Goal: Task Accomplishment & Management: Manage account settings

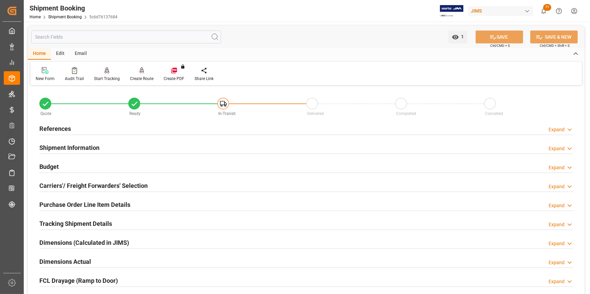
click at [49, 129] on h2 "References" at bounding box center [55, 128] width 32 height 9
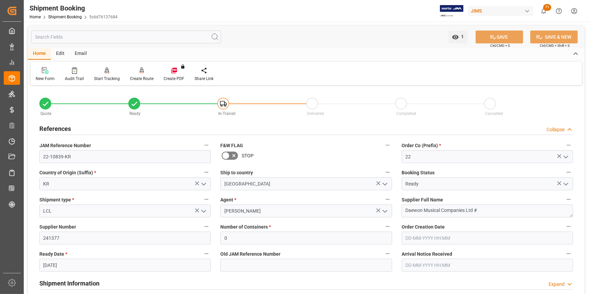
click at [48, 267] on input "[DATE]" at bounding box center [124, 265] width 171 height 13
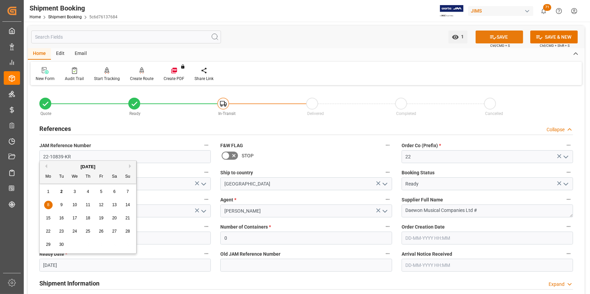
type input "[DATE]"
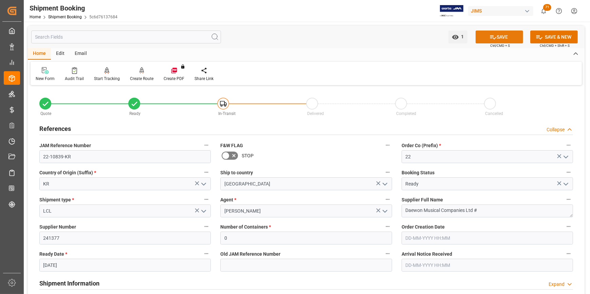
click at [491, 39] on icon at bounding box center [492, 37] width 7 height 7
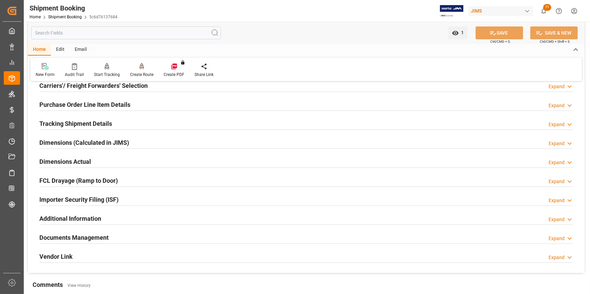
scroll to position [111, 0]
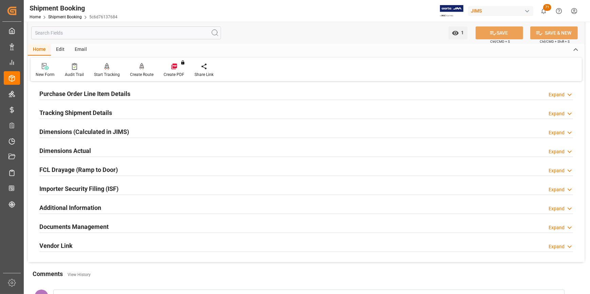
click at [70, 227] on h2 "Documents Management" at bounding box center [73, 226] width 69 height 9
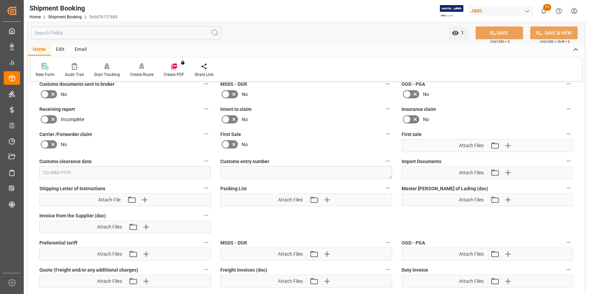
scroll to position [296, 0]
click at [327, 197] on icon "button" at bounding box center [326, 199] width 11 height 11
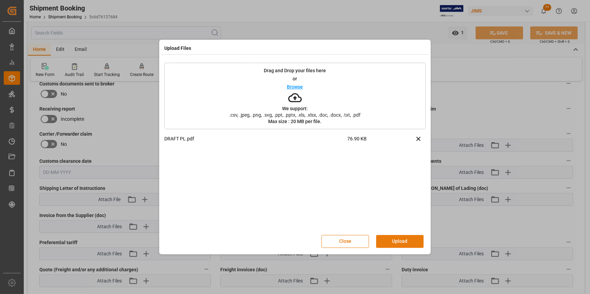
click at [400, 239] on button "Upload" at bounding box center [400, 241] width 48 height 13
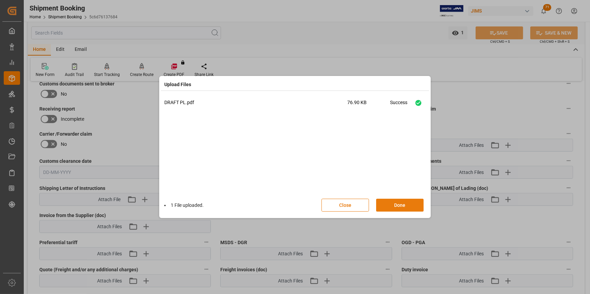
click at [387, 208] on button "Done" at bounding box center [400, 205] width 48 height 13
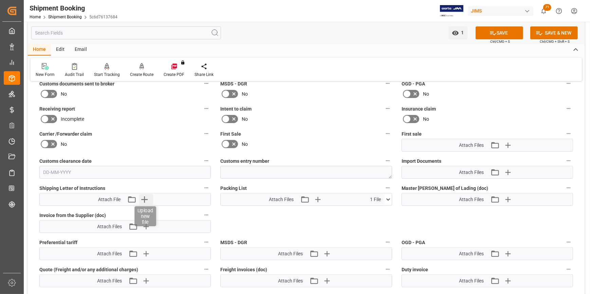
click at [146, 200] on icon "button" at bounding box center [144, 199] width 11 height 11
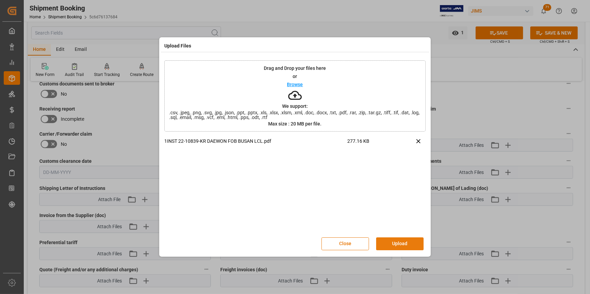
click at [396, 238] on div "Close Upload" at bounding box center [375, 244] width 109 height 13
click at [395, 242] on button "Upload" at bounding box center [400, 244] width 48 height 13
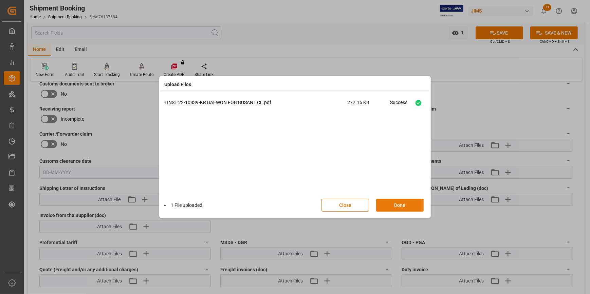
click at [393, 204] on button "Done" at bounding box center [400, 205] width 48 height 13
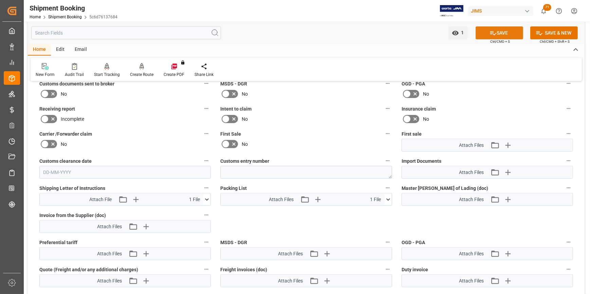
click at [503, 29] on button "SAVE" at bounding box center [499, 32] width 48 height 13
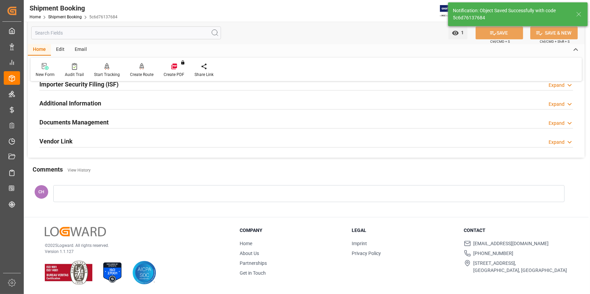
scroll to position [214, 0]
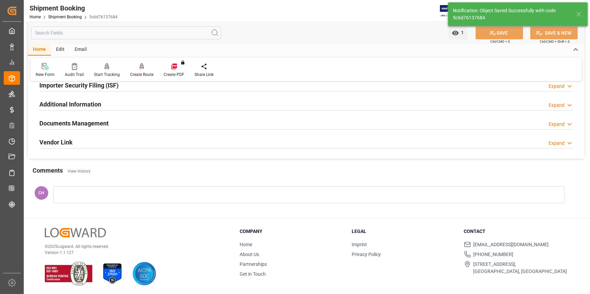
click at [84, 50] on div "Email" at bounding box center [81, 50] width 22 height 12
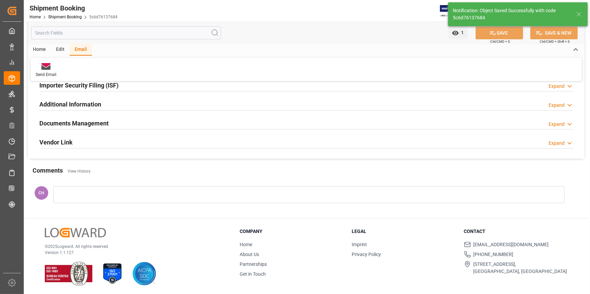
drag, startPoint x: 47, startPoint y: 69, endPoint x: 248, endPoint y: 43, distance: 202.5
click at [47, 69] on icon at bounding box center [45, 67] width 9 height 5
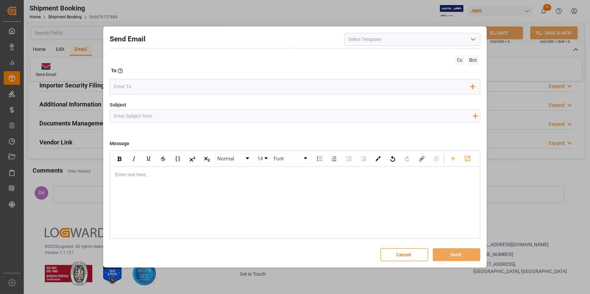
click at [387, 43] on input at bounding box center [412, 39] width 136 height 13
click at [383, 56] on div "2BOOK - Ocean - Air freight" at bounding box center [412, 54] width 135 height 15
type input "2BOOK - Ocean - Air freight"
type input "2BOOK {{jamReferenceNumber}} {{supplierFullName}} Ship from: {{country}} Ship t…"
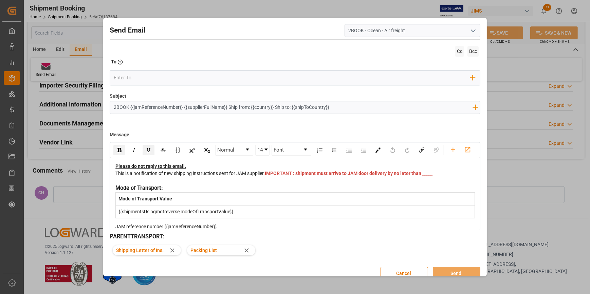
type input "2BOOK - Ocean - Air freight"
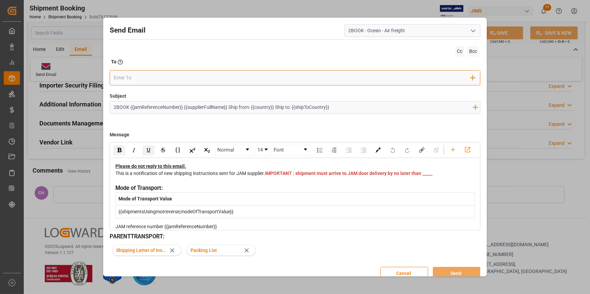
click at [126, 78] on input "email" at bounding box center [292, 78] width 357 height 10
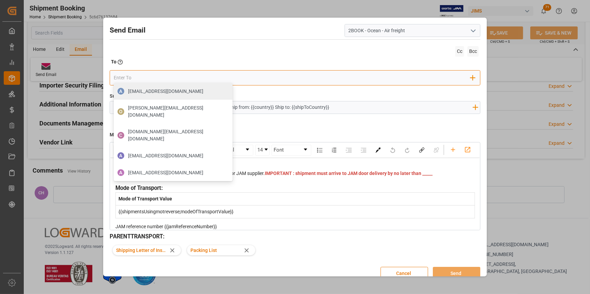
type input "[DOMAIN_NAME][EMAIL_ADDRESS][PERSON_NAME][DOMAIN_NAME]"
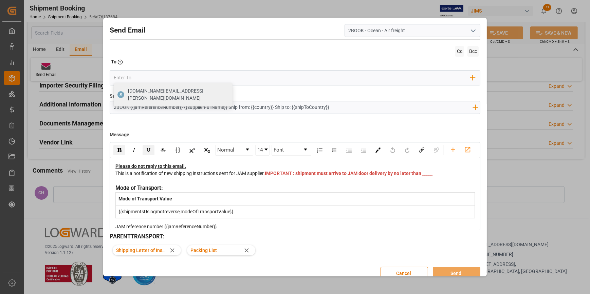
click at [146, 111] on input "2BOOK {{jamReferenceNumber}} {{supplierFullName}} Ship from: {{country}} Ship t…" at bounding box center [293, 107] width 366 height 12
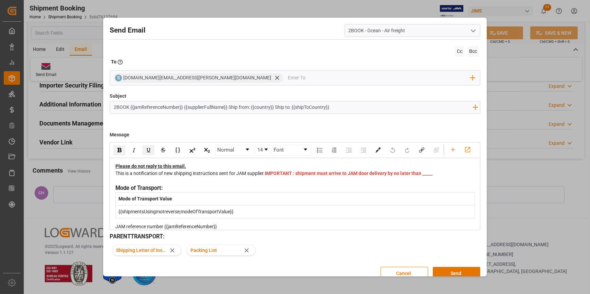
drag, startPoint x: 129, startPoint y: 108, endPoint x: 168, endPoint y: 107, distance: 38.7
click at [168, 107] on input "2BOOK {{jamReferenceNumber}} {{supplierFullName}} Ship from: {{country}} Ship t…" at bounding box center [293, 107] width 366 height 12
click at [129, 107] on input "2BOOK {{jamReferenceNumber}} {{supplierFullName}} Ship from: {{country}} Ship t…" at bounding box center [293, 107] width 366 height 12
type input "2BOOK 22-10839-KR DAEWON SHIP FROM [GEOGRAPHIC_DATA] TO [GEOGRAPHIC_DATA]"
click at [294, 184] on div "This is a notification of new shipping instructions sent for JAM supplier. IMPO…" at bounding box center [294, 177] width 359 height 14
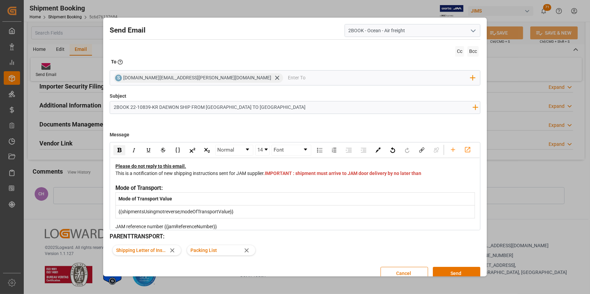
scroll to position [213, 0]
click at [280, 184] on div "This is a notification of new shipping instructions sent for JAM supplier. IMPO…" at bounding box center [294, 177] width 359 height 14
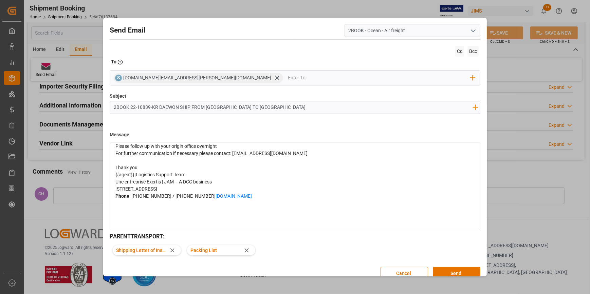
scroll to position [120, 0]
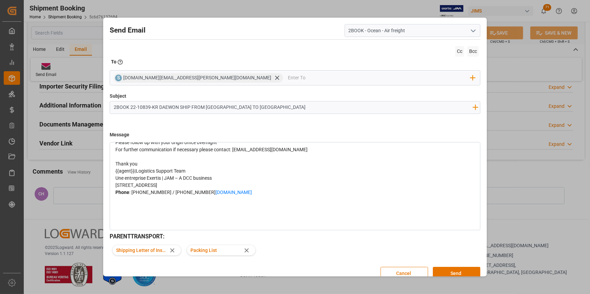
click at [134, 174] on span "{{agent}}" at bounding box center [124, 170] width 19 height 5
drag, startPoint x: 134, startPoint y: 196, endPoint x: 87, endPoint y: 190, distance: 47.9
click at [87, 190] on div "Send Email 2BOOK - Ocean - Air freight Cc Bcc To Enter the TO Email address S […" at bounding box center [295, 147] width 590 height 294
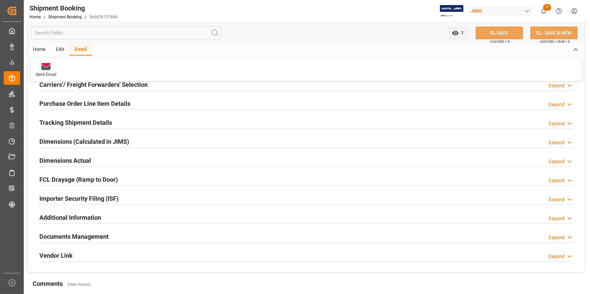
scroll to position [90, 0]
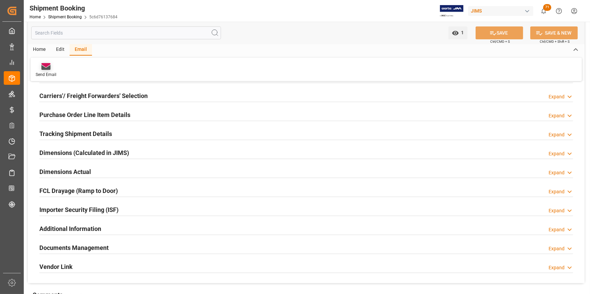
click at [46, 74] on div "Send Email" at bounding box center [46, 75] width 21 height 6
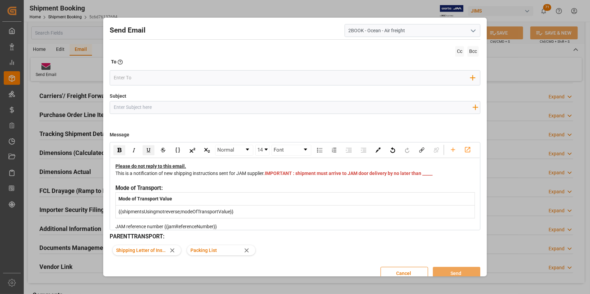
scroll to position [0, 0]
click at [395, 271] on button "Cancel" at bounding box center [404, 273] width 48 height 13
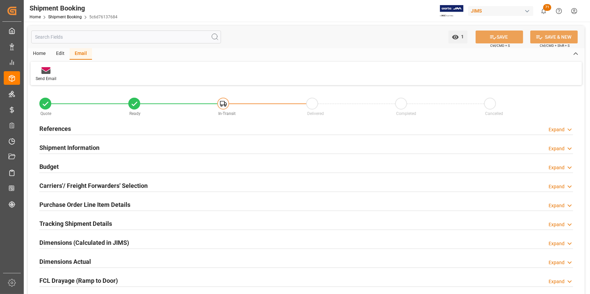
scroll to position [61, 0]
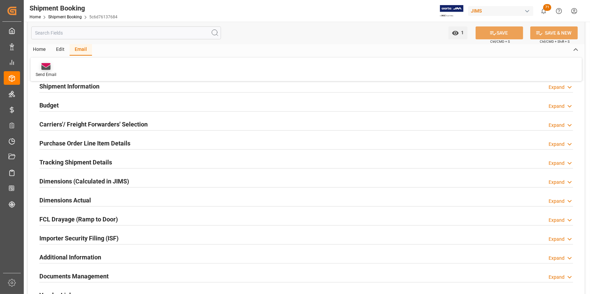
click at [44, 68] on icon at bounding box center [45, 67] width 9 height 5
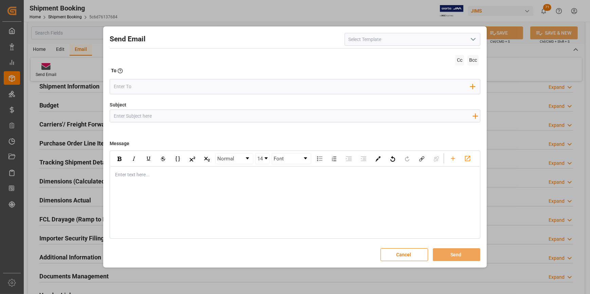
click at [360, 39] on input at bounding box center [412, 39] width 136 height 13
click at [353, 54] on div "2BOOK - Ocean - Air freight" at bounding box center [412, 54] width 135 height 15
type input "2BOOK - Ocean - Air freight"
type input "2BOOK {{jamReferenceNumber}} {{supplierFullName}} Ship from: {{country}} Ship t…"
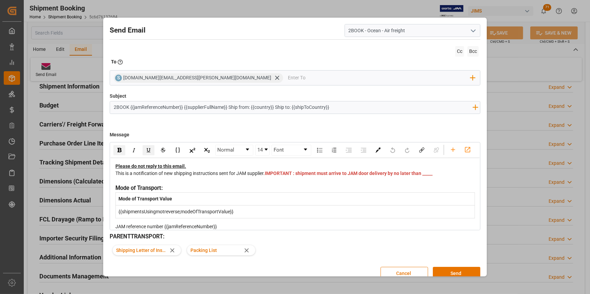
type input "2BOOK - Ocean - Air freight"
click at [136, 106] on input "2BOOK {{jamReferenceNumber}} {{supplierFullName}} Ship from: {{country}} Ship t…" at bounding box center [293, 107] width 366 height 12
drag, startPoint x: 129, startPoint y: 109, endPoint x: 376, endPoint y: 102, distance: 246.5
click at [376, 102] on input "2BOOK {{jamReferenceNumber}} {{supplierFullName}} Ship from: {{country}} Ship t…" at bounding box center [293, 107] width 366 height 12
type input "2BOOK 22-10839-KR DAEWON SHIP FROM [GEOGRAPHIC_DATA] TO [GEOGRAPHIC_DATA]"
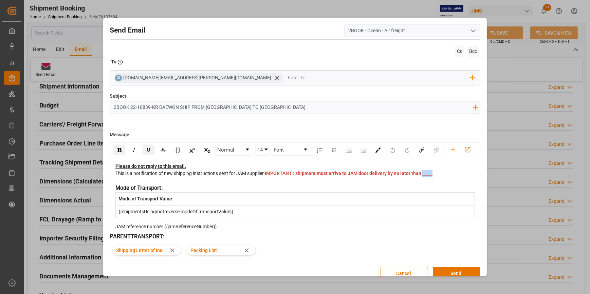
drag, startPoint x: 292, startPoint y: 192, endPoint x: 273, endPoint y: 193, distance: 19.4
click at [273, 184] on div "This is a notification of new shipping instructions sent for JAM supplier. IMPO…" at bounding box center [294, 177] width 359 height 14
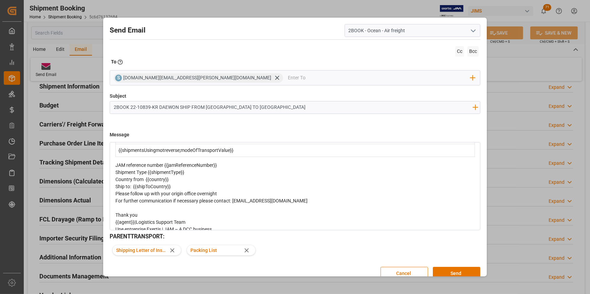
scroll to position [92, 0]
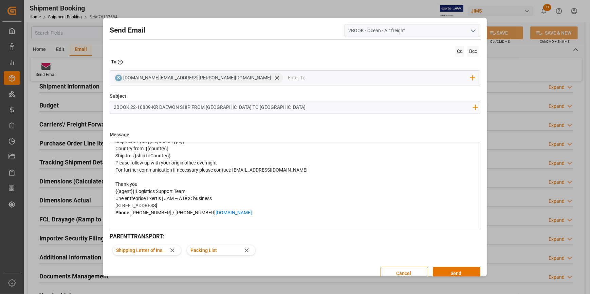
click at [193, 137] on span "JAM reference number {{jamReferenceNumber}}" at bounding box center [165, 134] width 101 height 5
drag, startPoint x: 220, startPoint y: 153, endPoint x: 164, endPoint y: 152, distance: 55.7
click at [164, 138] on div "JAM reference number {{jamReferenceNumber}}" at bounding box center [294, 134] width 359 height 7
drag, startPoint x: 191, startPoint y: 159, endPoint x: 149, endPoint y: 160, distance: 42.1
click at [149, 145] on div "Shipment Type {{shipmentType}}" at bounding box center [294, 141] width 359 height 7
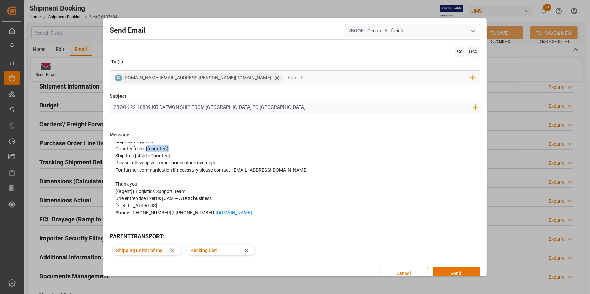
drag, startPoint x: 188, startPoint y: 165, endPoint x: 146, endPoint y: 165, distance: 42.8
click at [146, 152] on div "Country from {{country}}" at bounding box center [294, 148] width 359 height 7
click at [169, 158] on span "Ship to: {{shipToCountry}}" at bounding box center [142, 155] width 55 height 5
drag, startPoint x: 172, startPoint y: 175, endPoint x: 133, endPoint y: 176, distance: 39.4
click at [133, 160] on div "Ship to: {{shipToCountry}}" at bounding box center [294, 155] width 359 height 7
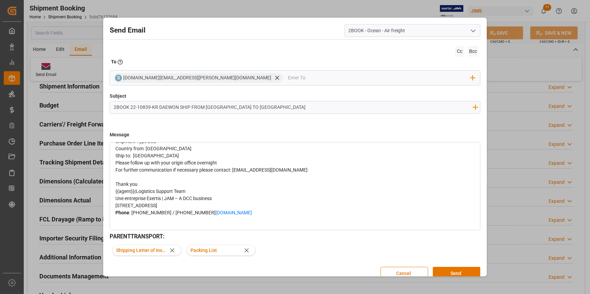
click at [147, 167] on div "Please follow up with your origin office overnight" at bounding box center [294, 163] width 359 height 7
click at [132, 188] on div "For further communication if necessary please contact: [EMAIL_ADDRESS][DOMAIN_N…" at bounding box center [294, 177] width 359 height 21
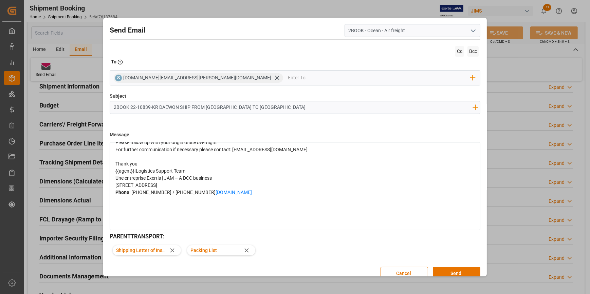
scroll to position [151, 0]
click at [133, 168] on span "{{agent}}" at bounding box center [124, 170] width 19 height 5
click at [465, 274] on button "Send" at bounding box center [457, 273] width 48 height 13
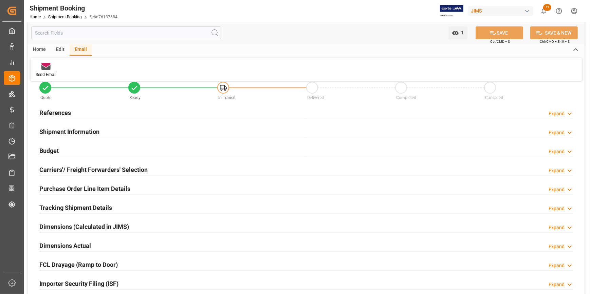
scroll to position [0, 0]
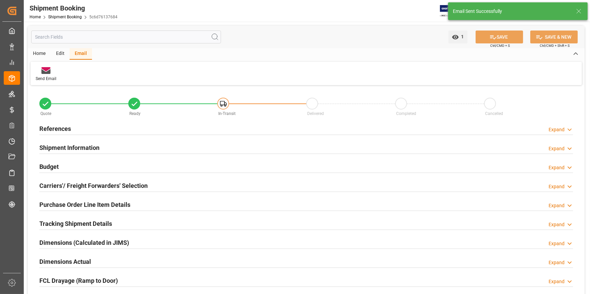
click at [337, 233] on div "Dimensions (Calculated in JIMS) Expand" at bounding box center [306, 242] width 543 height 19
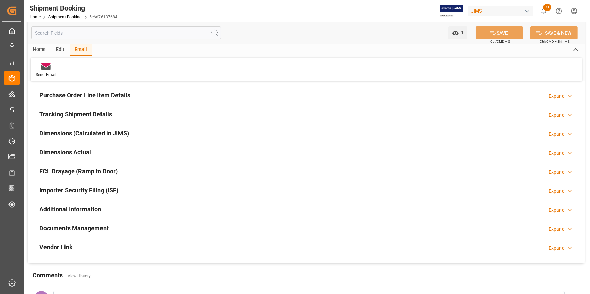
scroll to position [123, 0]
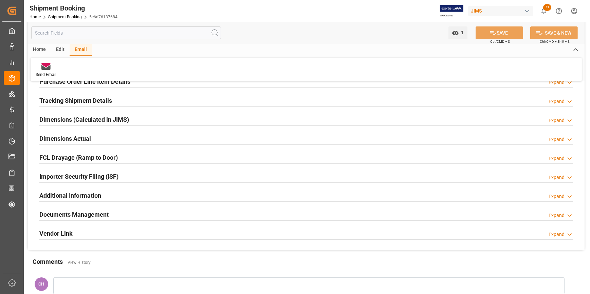
click at [83, 217] on h2 "Documents Management" at bounding box center [73, 214] width 69 height 9
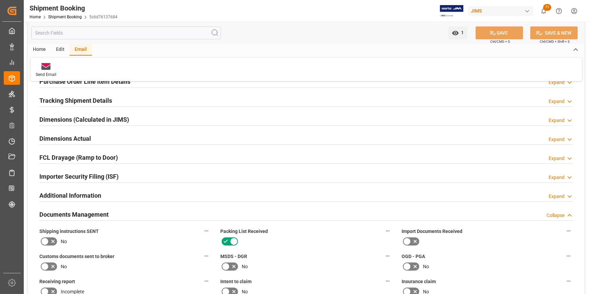
scroll to position [216, 0]
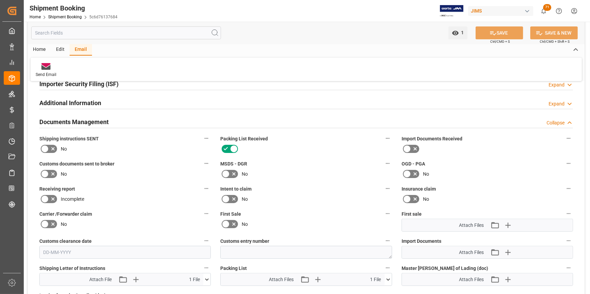
click at [51, 145] on icon at bounding box center [53, 149] width 8 height 8
click at [0, 0] on input "checkbox" at bounding box center [0, 0] width 0 height 0
click at [494, 34] on icon at bounding box center [492, 33] width 7 height 7
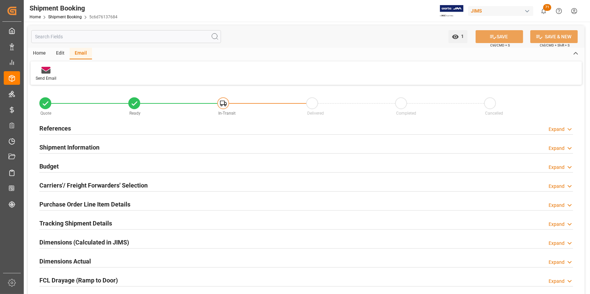
scroll to position [0, 0]
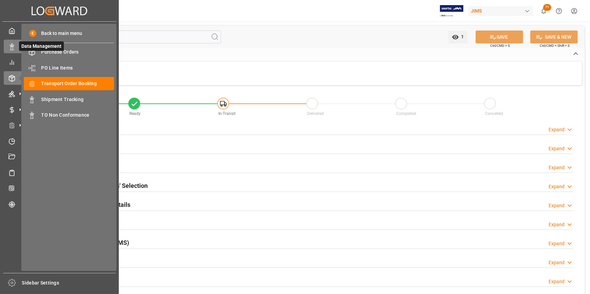
click at [11, 46] on polygon at bounding box center [11, 45] width 2 height 1
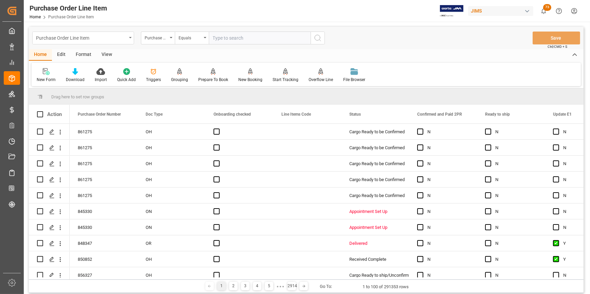
click at [88, 38] on div "Purchase Order Line Item" at bounding box center [81, 37] width 91 height 8
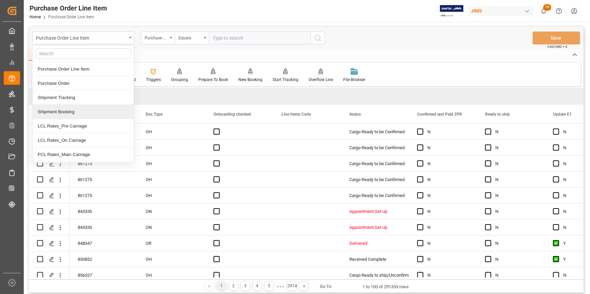
scroll to position [31, 0]
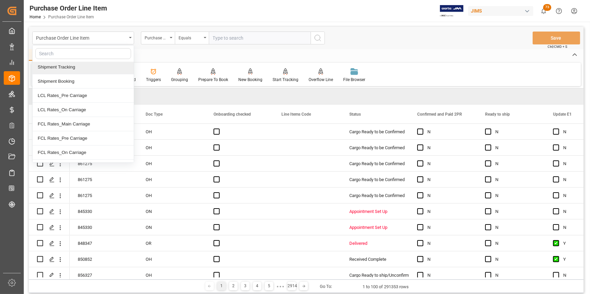
click at [45, 55] on input "text" at bounding box center [83, 53] width 96 height 11
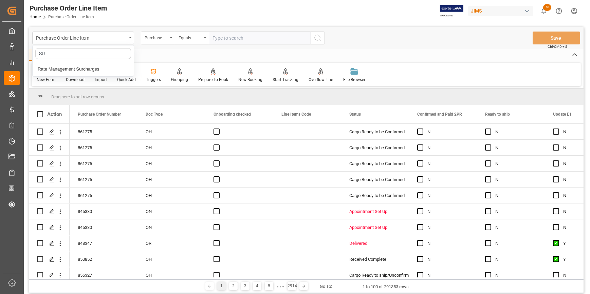
scroll to position [0, 0]
type input "SUPPLIER NUMBER"
click at [165, 54] on div "Home Edit Format View" at bounding box center [306, 55] width 555 height 12
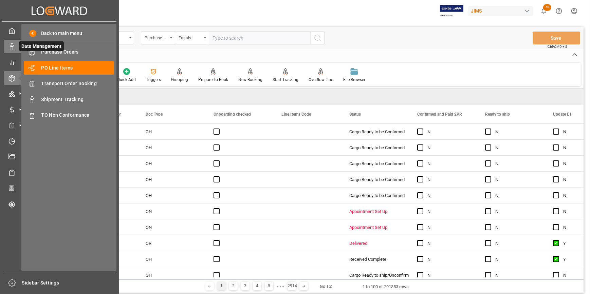
click at [10, 48] on icon at bounding box center [11, 46] width 7 height 7
click at [8, 48] on icon at bounding box center [11, 46] width 7 height 7
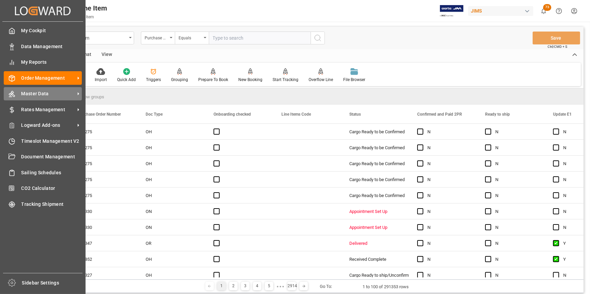
click at [55, 97] on span "Master Data" at bounding box center [48, 93] width 54 height 7
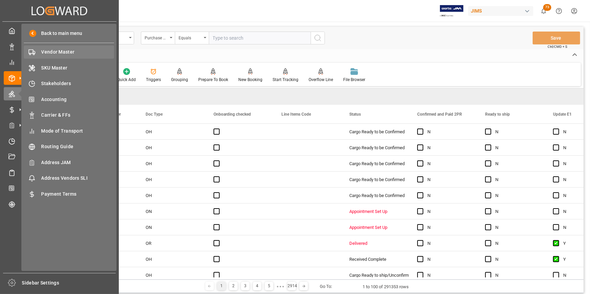
click at [55, 54] on span "Vendor Master" at bounding box center [77, 52] width 73 height 7
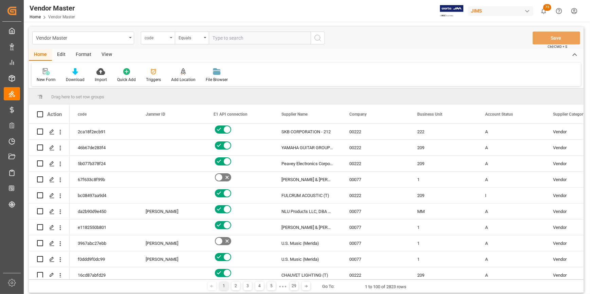
click at [161, 39] on div "code" at bounding box center [156, 37] width 23 height 8
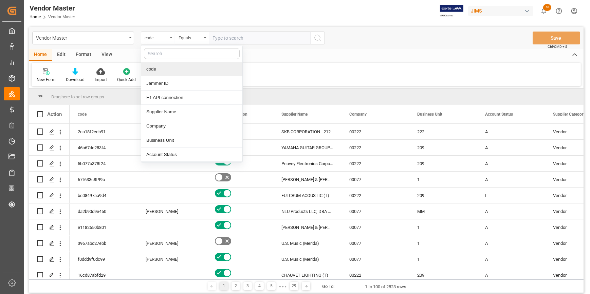
type input "S"
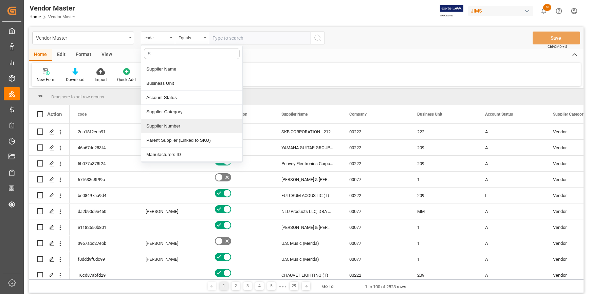
click at [157, 123] on div "Supplier Number" at bounding box center [191, 126] width 101 height 14
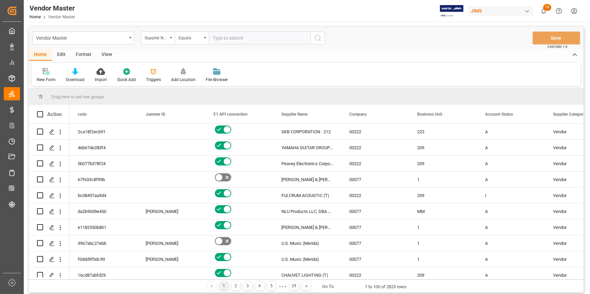
click at [238, 40] on input "text" at bounding box center [260, 38] width 102 height 13
paste input "780991"
type input "780991"
click at [320, 40] on icon "search button" at bounding box center [318, 38] width 8 height 8
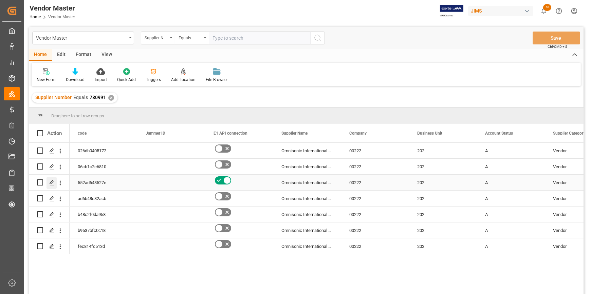
click at [51, 183] on icon "Press SPACE to select this row." at bounding box center [51, 182] width 5 height 5
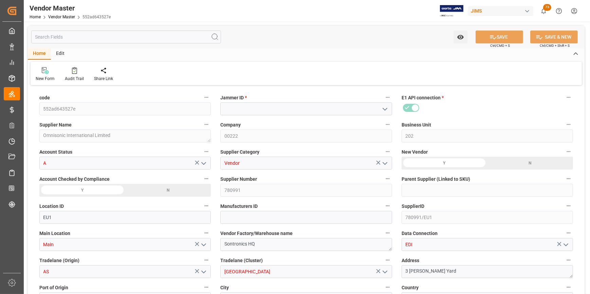
type input "[DATE] 16:06"
type input "P.I.A. (PAY IN ADVANCE)"
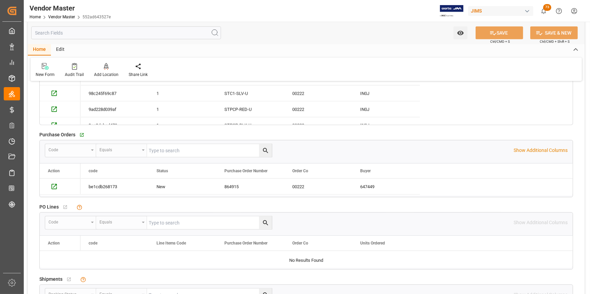
scroll to position [864, 0]
click at [231, 187] on div "864915" at bounding box center [250, 186] width 68 height 16
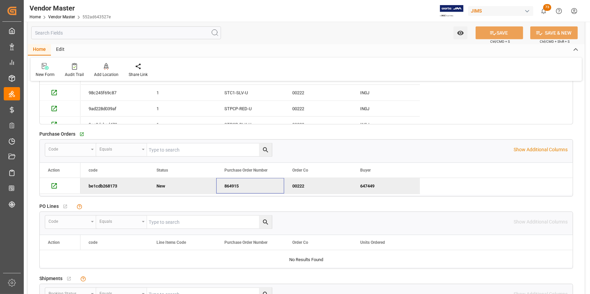
click at [231, 187] on div "864915" at bounding box center [250, 186] width 68 height 16
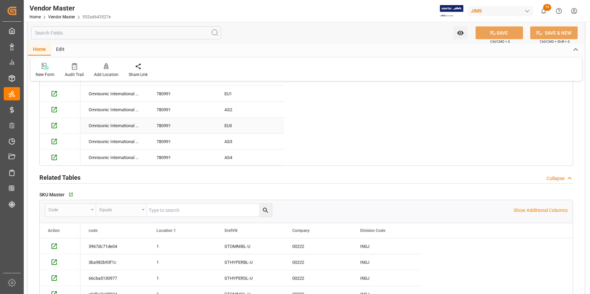
scroll to position [617, 0]
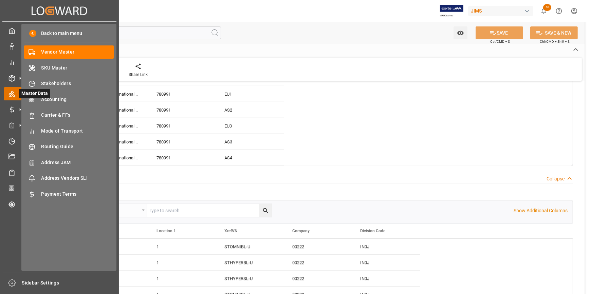
click at [17, 95] on icon at bounding box center [20, 94] width 14 height 14
click at [11, 77] on line at bounding box center [12, 76] width 3 height 1
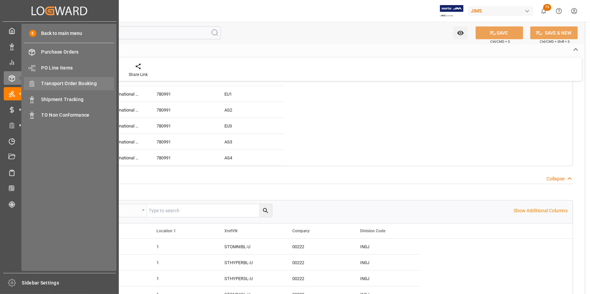
click at [78, 87] on span "Transport Order Booking" at bounding box center [77, 83] width 73 height 7
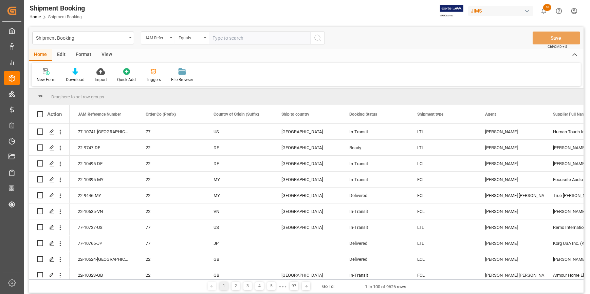
click at [227, 38] on input "text" at bounding box center [260, 38] width 102 height 13
click at [242, 38] on input "text" at bounding box center [260, 38] width 102 height 13
type input "22-9796-id"
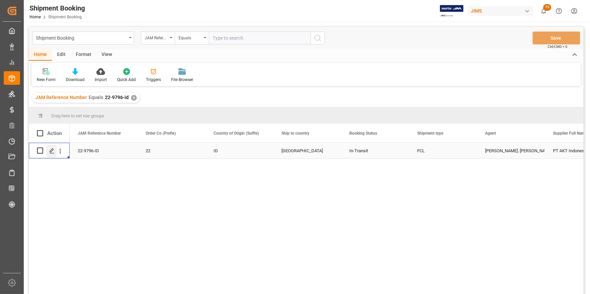
click at [54, 151] on icon "Press SPACE to select this row." at bounding box center [51, 150] width 5 height 5
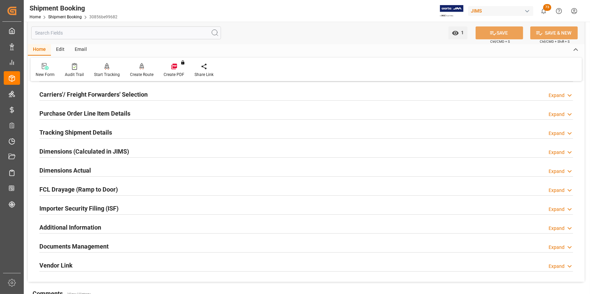
scroll to position [61, 0]
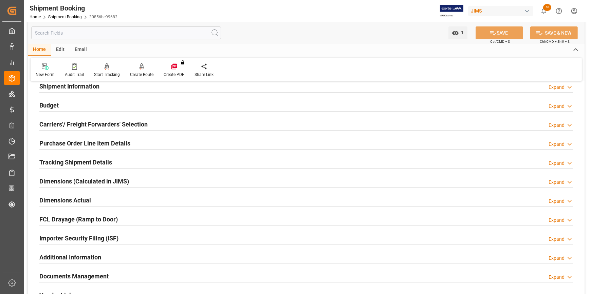
click at [101, 140] on h2 "Purchase Order Line Item Details" at bounding box center [84, 143] width 91 height 9
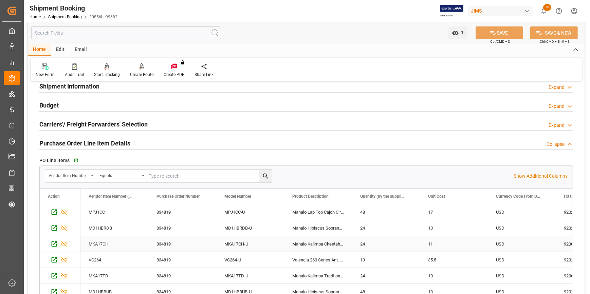
scroll to position [31, 0]
click at [277, 242] on div "MKA17TD-U" at bounding box center [250, 246] width 68 height 16
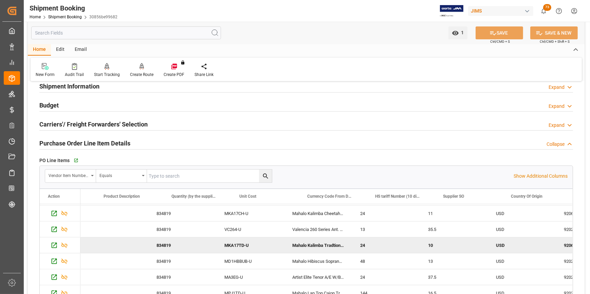
scroll to position [0, 460]
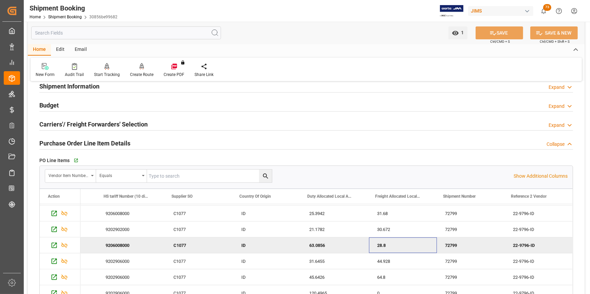
click at [391, 241] on div "28.8" at bounding box center [403, 246] width 68 height 16
click at [117, 231] on div "9202902000" at bounding box center [131, 230] width 68 height 16
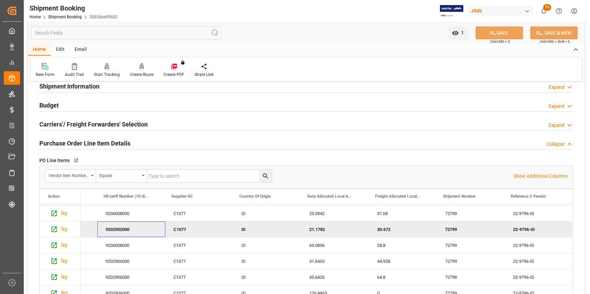
click at [113, 227] on div "9202902000" at bounding box center [131, 230] width 68 height 16
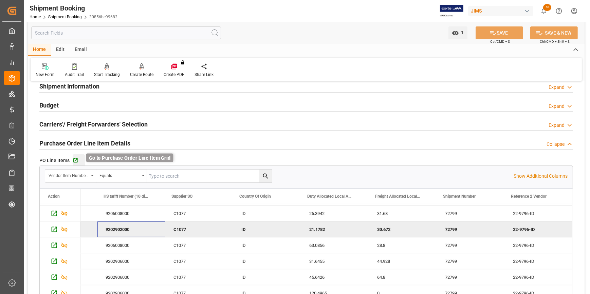
click at [74, 160] on icon "button" at bounding box center [76, 161] width 6 height 6
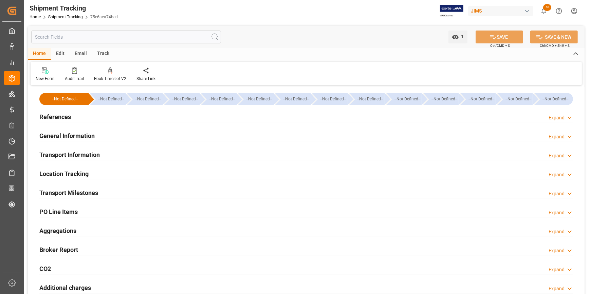
type input "21-02-2025"
click at [50, 117] on h2 "References" at bounding box center [55, 116] width 32 height 9
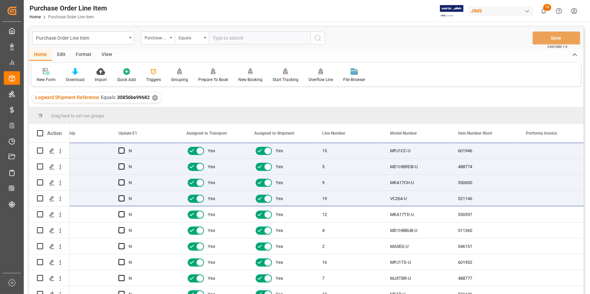
scroll to position [0, 462]
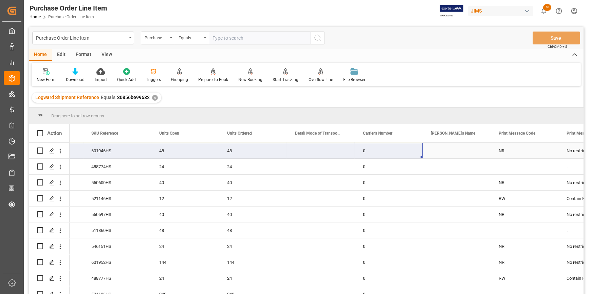
drag, startPoint x: 91, startPoint y: 153, endPoint x: 415, endPoint y: 157, distance: 324.8
click at [108, 56] on div "View" at bounding box center [106, 55] width 21 height 12
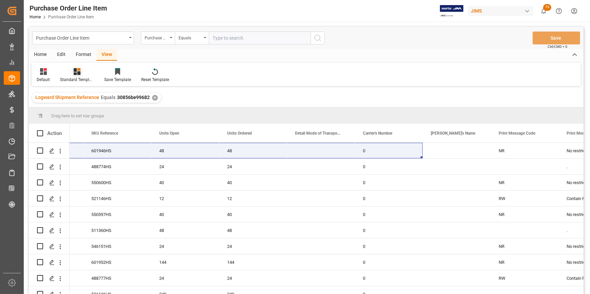
click at [75, 77] on div "Standard Templates" at bounding box center [77, 80] width 34 height 6
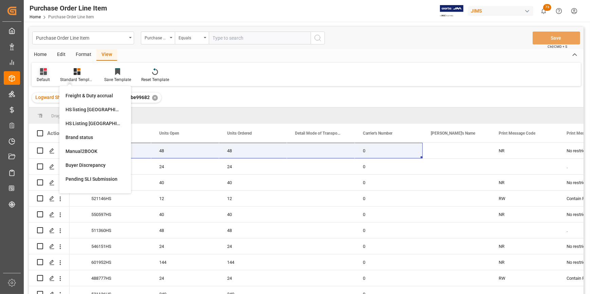
click at [42, 74] on icon at bounding box center [43, 71] width 7 height 7
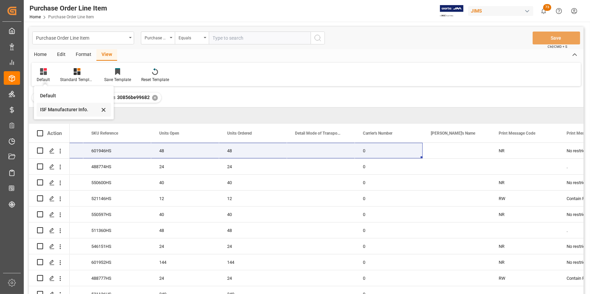
click at [55, 112] on div "ISF Manufacturer Info." at bounding box center [69, 109] width 59 height 7
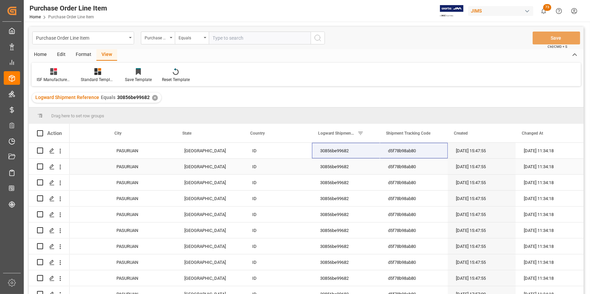
click at [129, 173] on div "PASURUAN" at bounding box center [142, 167] width 68 height 16
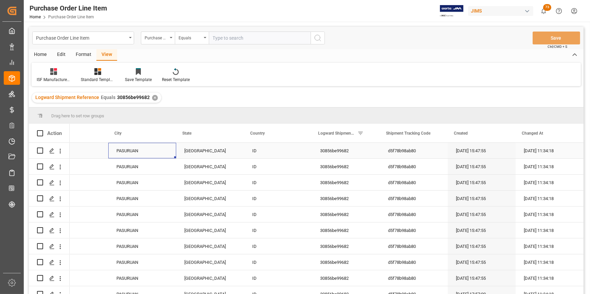
click at [115, 149] on div "PASURUAN" at bounding box center [142, 151] width 68 height 16
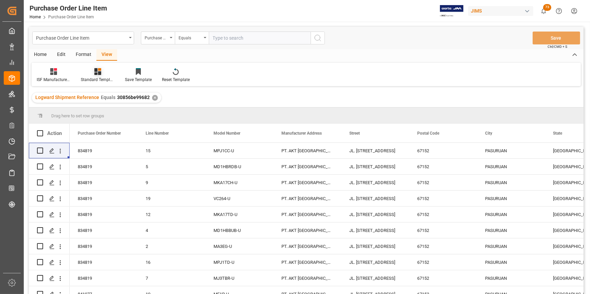
click at [94, 75] on div "Standard Templates" at bounding box center [98, 75] width 44 height 15
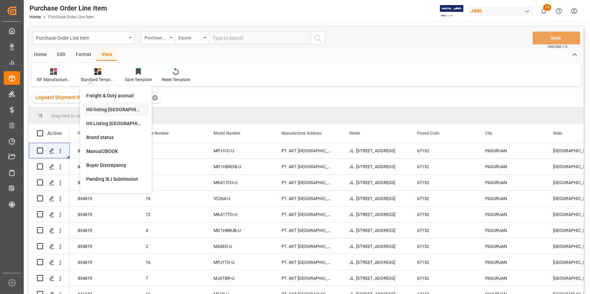
click at [109, 112] on div "HS listing USA" at bounding box center [115, 109] width 59 height 7
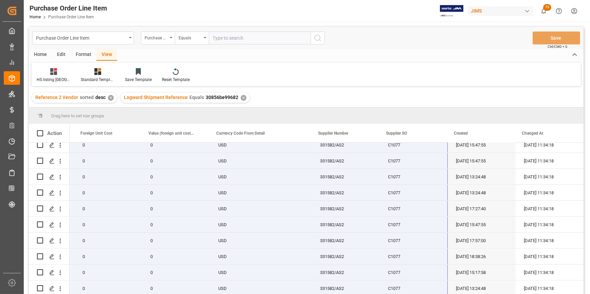
drag, startPoint x: 88, startPoint y: 155, endPoint x: 427, endPoint y: 304, distance: 370.9
click at [427, 294] on html "Created by potrace 1.15, written by Peter Selinger 2001-2017 Created by potrace…" at bounding box center [295, 147] width 590 height 294
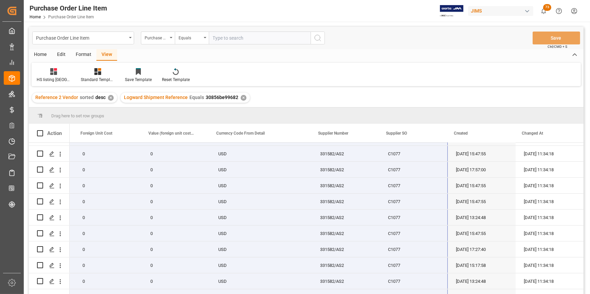
scroll to position [0, 608]
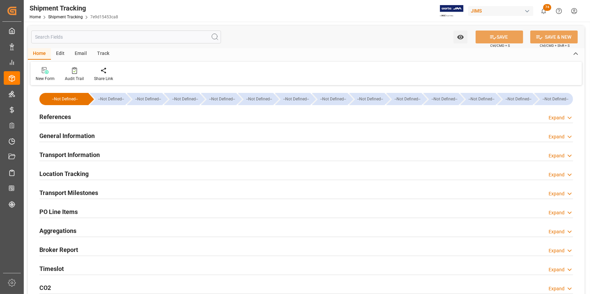
type input "07-05-2025"
click at [59, 118] on h2 "References" at bounding box center [55, 116] width 32 height 9
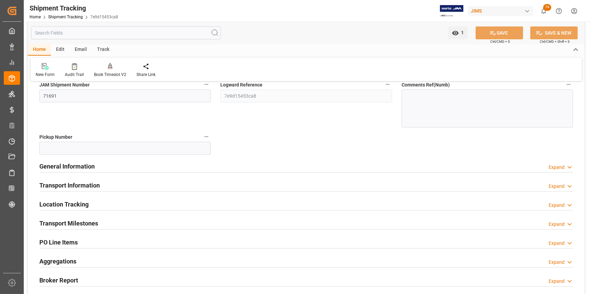
scroll to position [92, 0]
